Goal: Find specific page/section: Find specific page/section

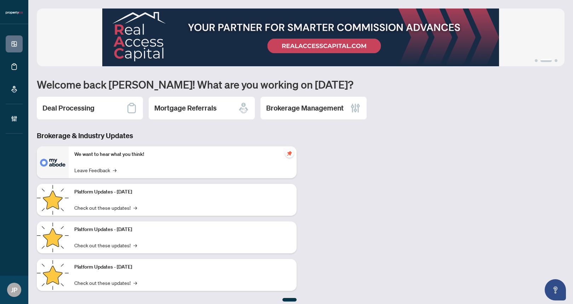
drag, startPoint x: 82, startPoint y: 106, endPoint x: 90, endPoint y: 4, distance: 103.0
click at [82, 106] on h2 "Deal Processing" at bounding box center [68, 108] width 52 height 10
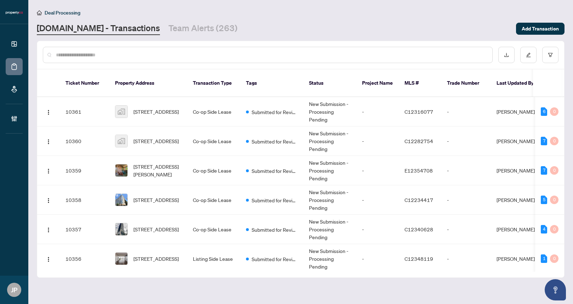
paste input "*********"
click at [89, 57] on input "text" at bounding box center [271, 55] width 431 height 8
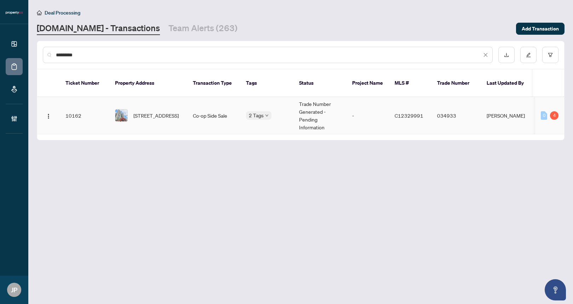
type input "*********"
click at [185, 109] on td "[STREET_ADDRESS]" at bounding box center [148, 115] width 78 height 37
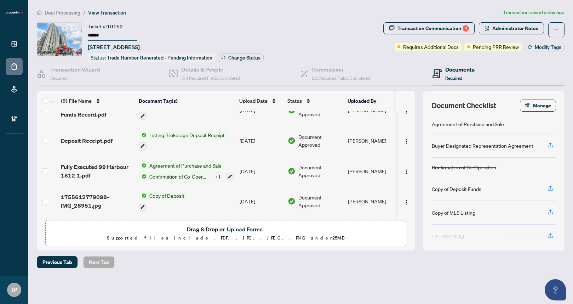
scroll to position [95, 0]
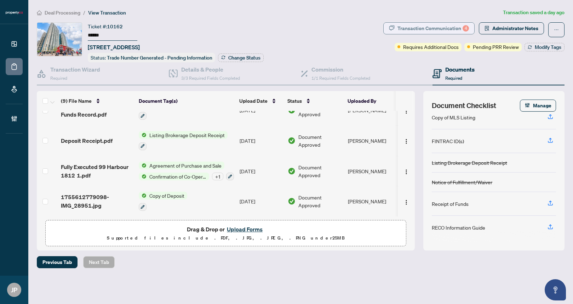
click at [455, 31] on div "Transaction Communication 4" at bounding box center [434, 28] width 72 height 11
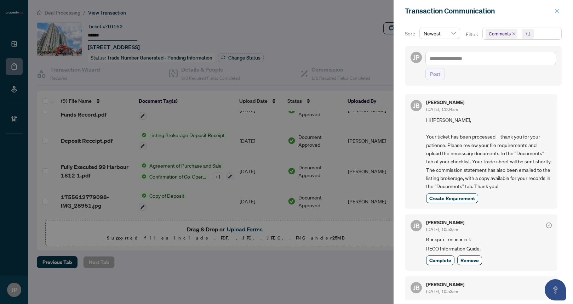
click at [556, 12] on icon "close" at bounding box center [557, 10] width 5 height 5
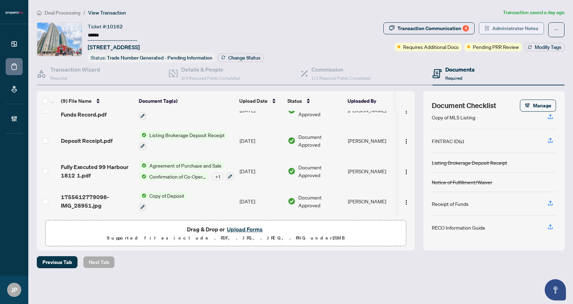
click at [502, 31] on span "Administrator Notes" at bounding box center [516, 28] width 46 height 11
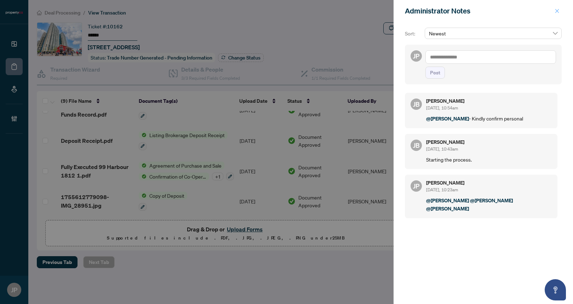
click at [554, 10] on button "button" at bounding box center [557, 11] width 9 height 8
